Goal: Task Accomplishment & Management: Manage account settings

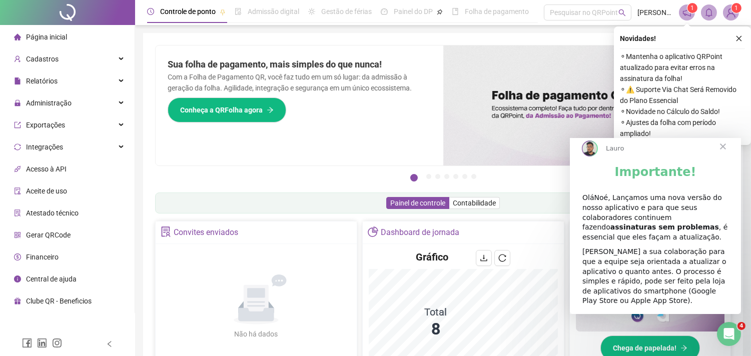
click at [721, 156] on span "Fechar" at bounding box center [722, 147] width 36 height 36
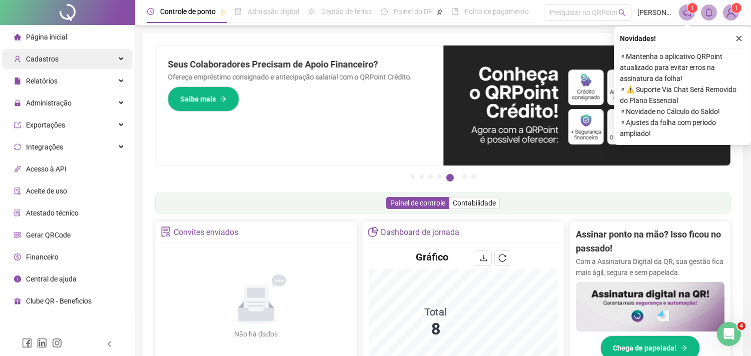
click at [53, 61] on span "Cadastros" at bounding box center [42, 59] width 33 height 8
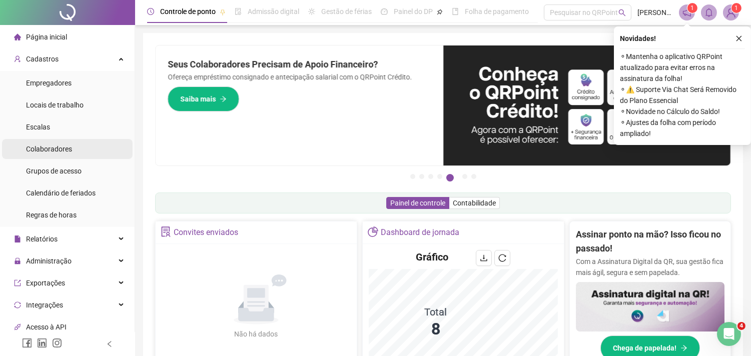
click at [57, 145] on span "Colaboradores" at bounding box center [49, 149] width 46 height 8
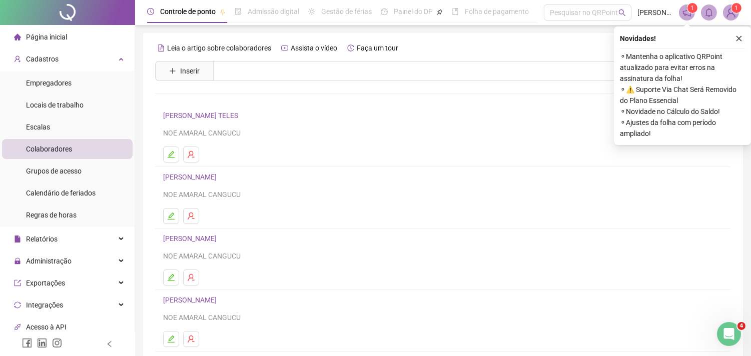
scroll to position [128, 0]
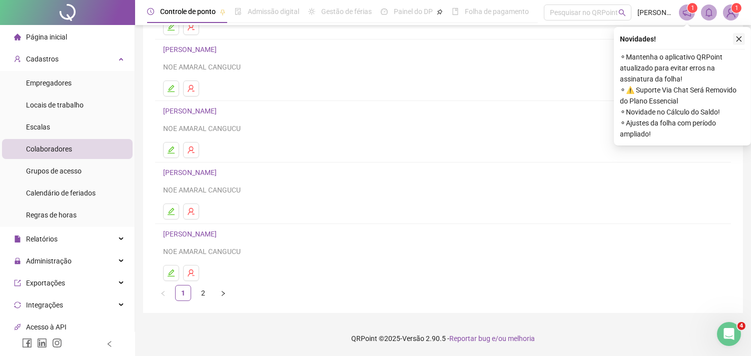
click at [739, 38] on icon "close" at bounding box center [739, 40] width 6 height 6
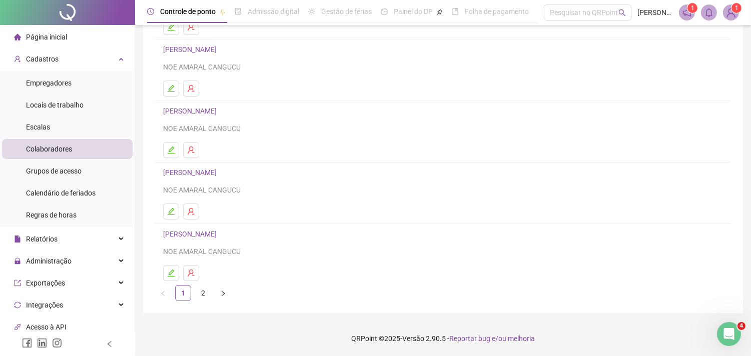
click at [179, 234] on link "[PERSON_NAME]" at bounding box center [191, 234] width 57 height 8
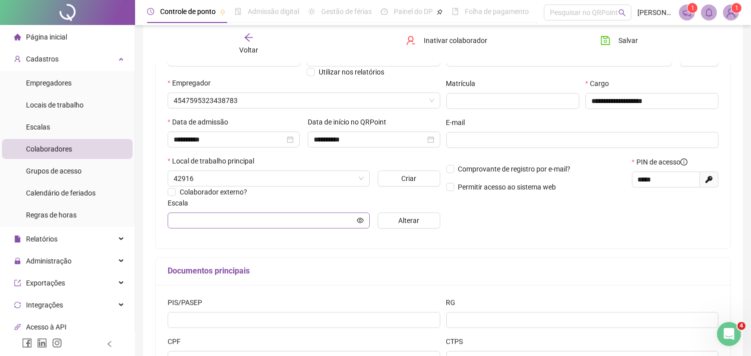
scroll to position [133, 0]
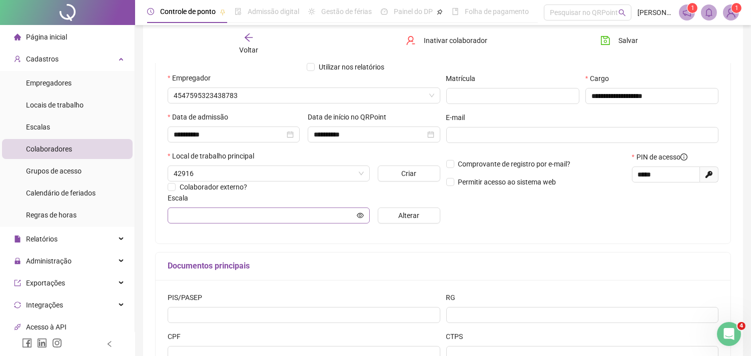
type input "********"
click at [253, 40] on icon "arrow-left" at bounding box center [249, 38] width 10 height 10
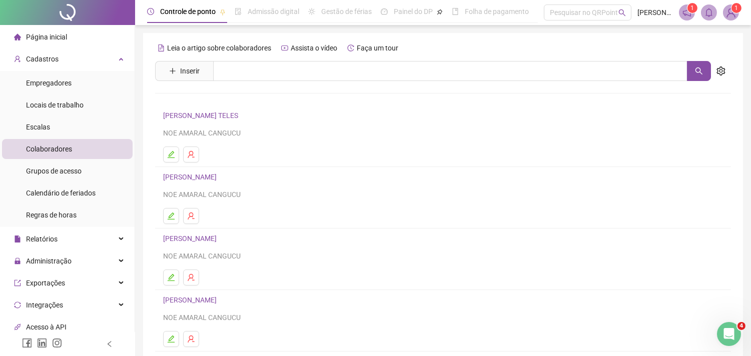
scroll to position [111, 0]
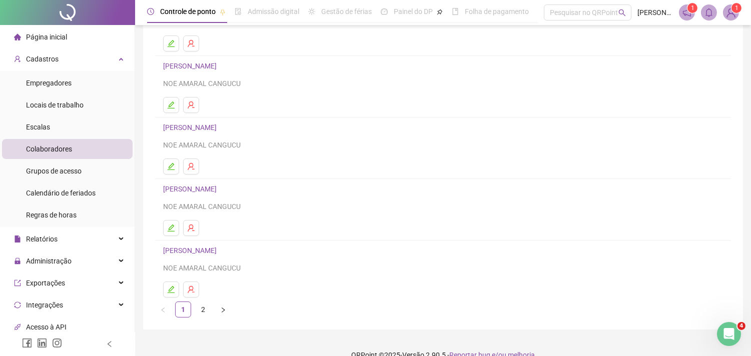
click at [191, 239] on li "[PERSON_NAME] NOE [PERSON_NAME]" at bounding box center [443, 210] width 576 height 62
click at [191, 255] on link "[PERSON_NAME]" at bounding box center [191, 251] width 57 height 8
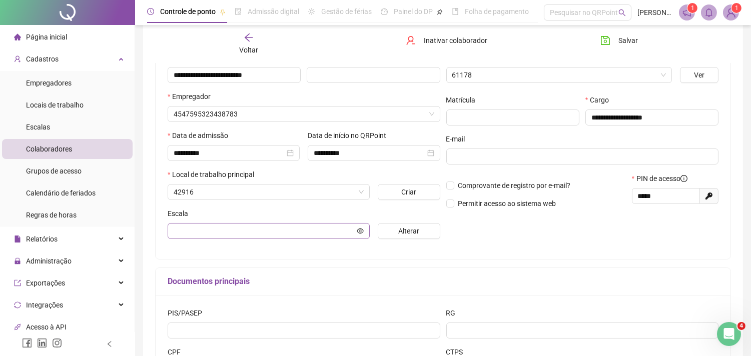
scroll to position [116, 0]
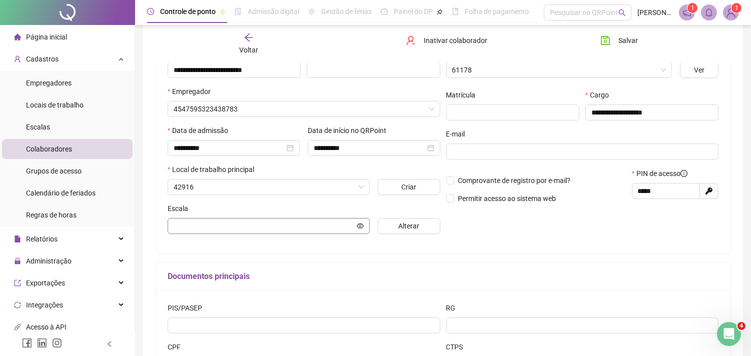
type input "********"
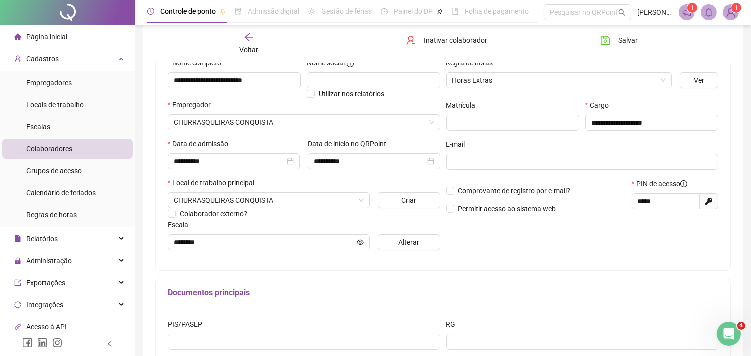
scroll to position [0, 0]
